Goal: Information Seeking & Learning: Find specific fact

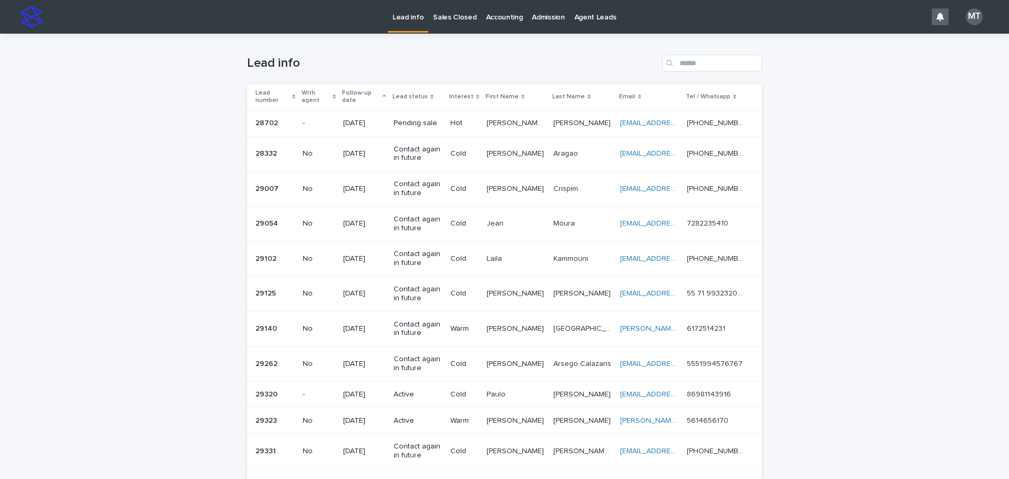
click at [465, 19] on p "Sales Closed" at bounding box center [454, 11] width 43 height 22
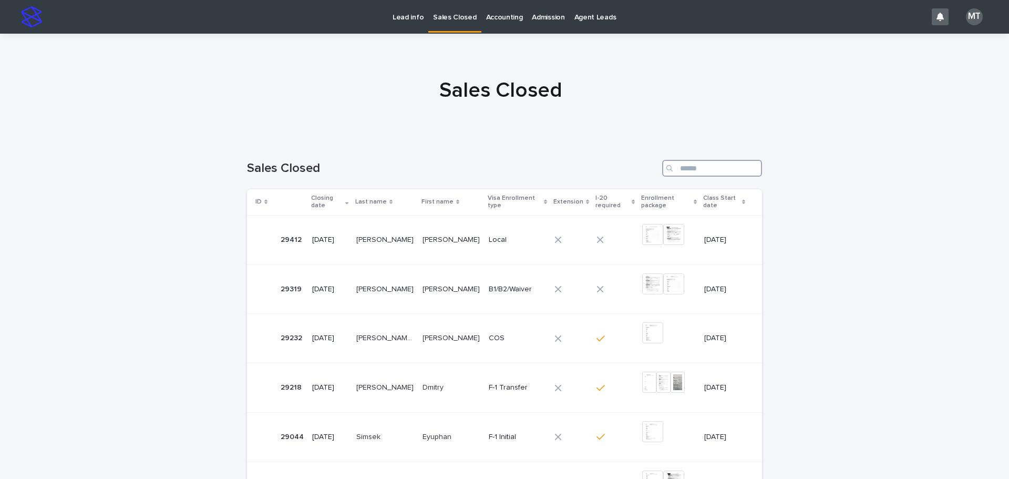
click at [695, 173] on input "Search" at bounding box center [712, 168] width 100 height 17
click at [691, 172] on input "Search" at bounding box center [712, 168] width 100 height 17
type input "********"
click at [491, 285] on p "Local" at bounding box center [516, 289] width 56 height 9
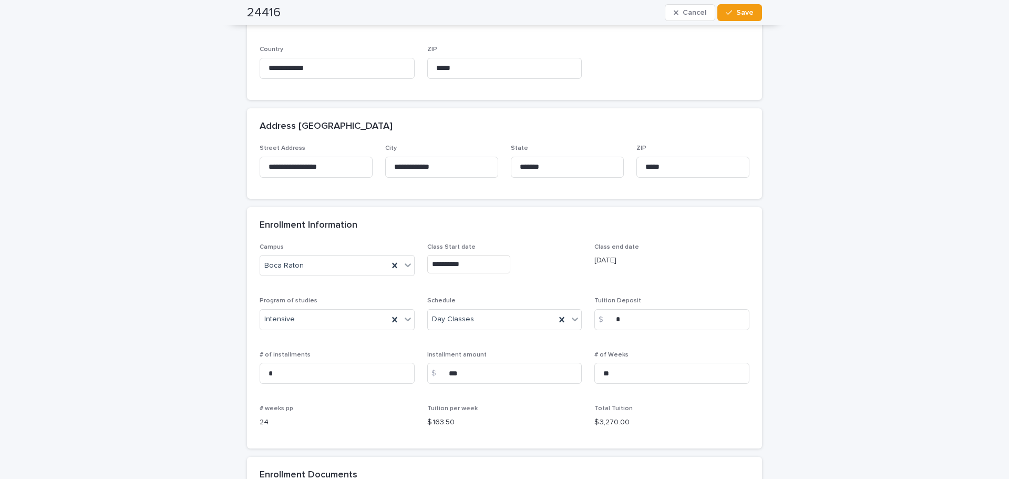
scroll to position [631, 0]
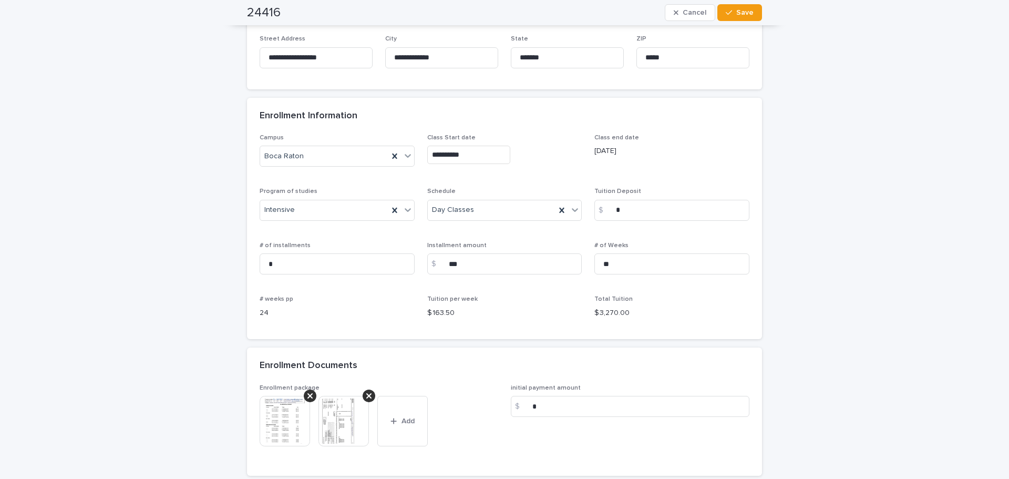
click at [278, 417] on img at bounding box center [285, 421] width 50 height 50
